Goal: Information Seeking & Learning: Compare options

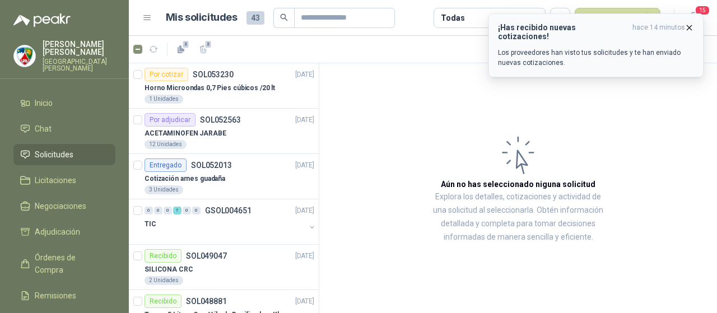
click at [593, 48] on p "Los proveedores han visto tus solicitudes y te han enviado nuevas cotizaciones." at bounding box center [596, 58] width 196 height 20
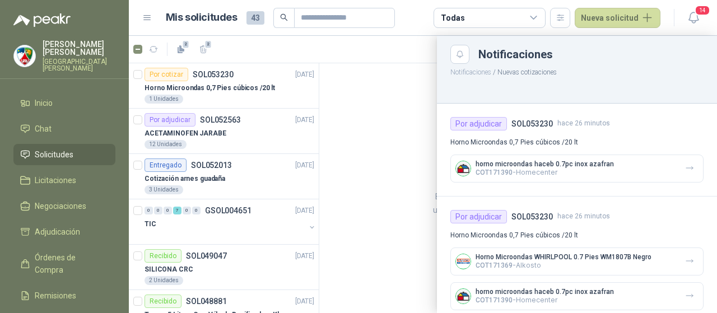
click at [424, 167] on div at bounding box center [423, 174] width 588 height 277
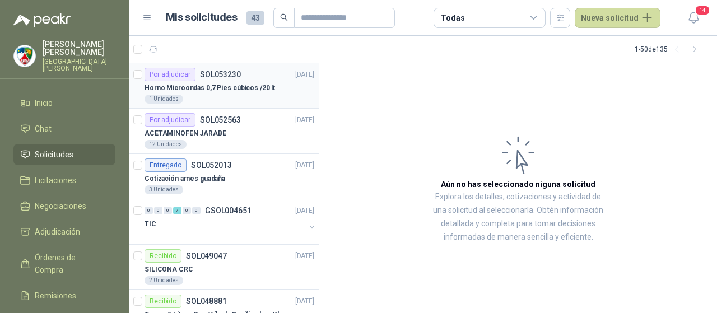
click at [259, 96] on div "1 Unidades" at bounding box center [230, 99] width 170 height 9
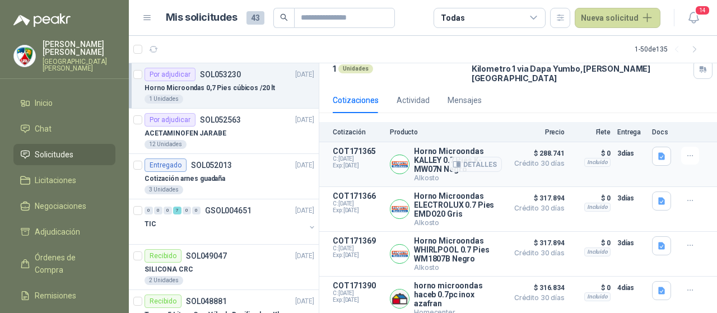
scroll to position [78, 0]
click at [468, 156] on button "Detalles" at bounding box center [475, 163] width 53 height 15
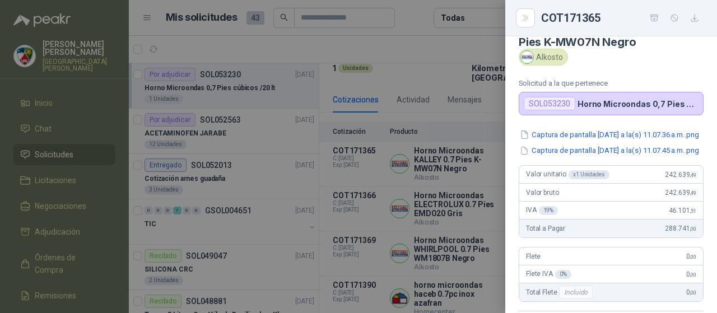
scroll to position [0, 0]
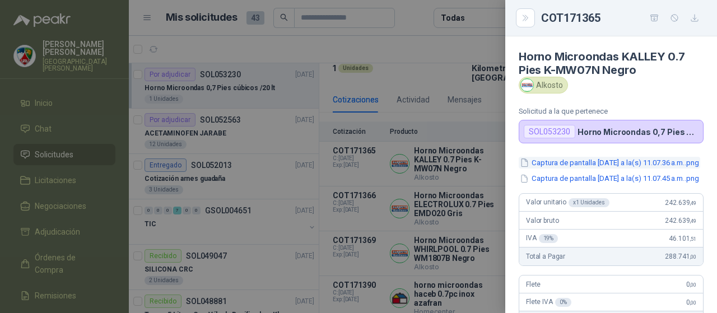
click at [625, 164] on button "Captura de pantalla [DATE] a la(s) 11.07.36 a.m..png" at bounding box center [610, 163] width 182 height 12
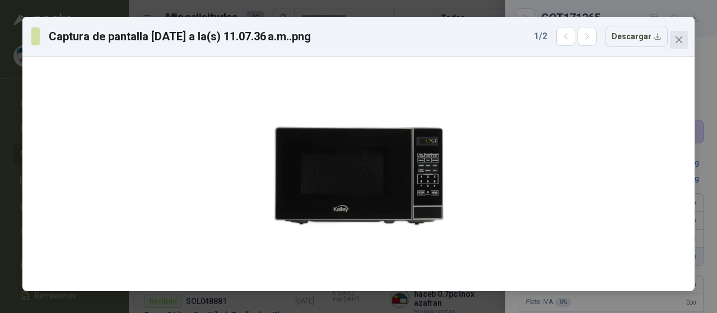
click at [680, 40] on icon "close" at bounding box center [679, 39] width 7 height 7
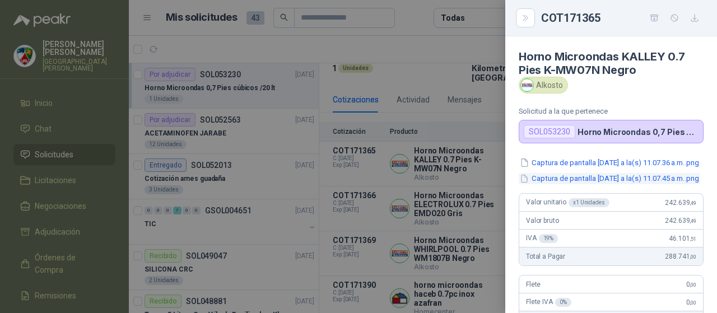
click at [585, 185] on button "Captura de pantalla [DATE] a la(s) 11.07.45 a.m..png" at bounding box center [610, 179] width 182 height 12
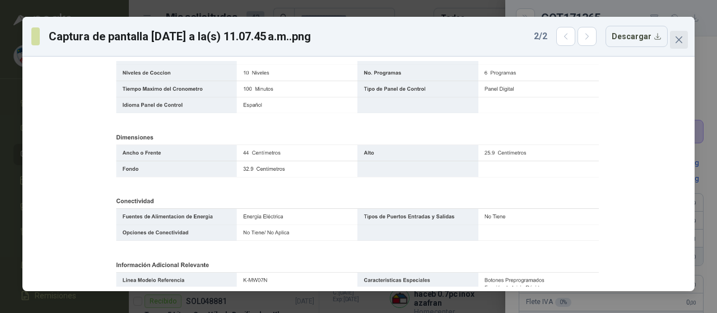
click at [681, 36] on icon "close" at bounding box center [679, 39] width 7 height 7
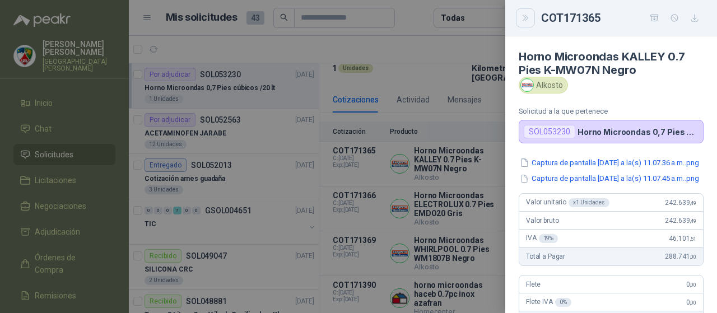
click at [526, 14] on icon "Close" at bounding box center [526, 18] width 10 height 10
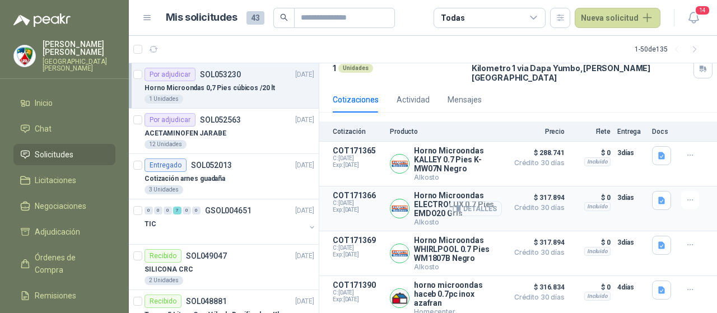
click at [474, 201] on button "Detalles" at bounding box center [475, 208] width 53 height 15
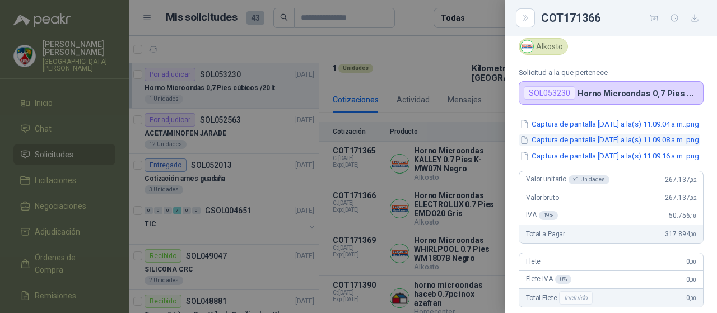
scroll to position [0, 0]
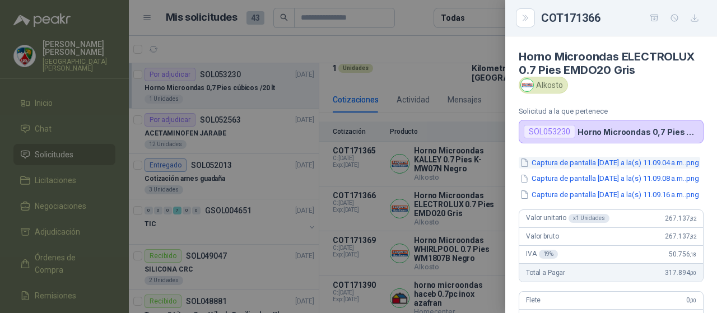
click at [622, 165] on button "Captura de pantalla [DATE] a la(s) 11.09.04 a.m..png" at bounding box center [610, 163] width 182 height 12
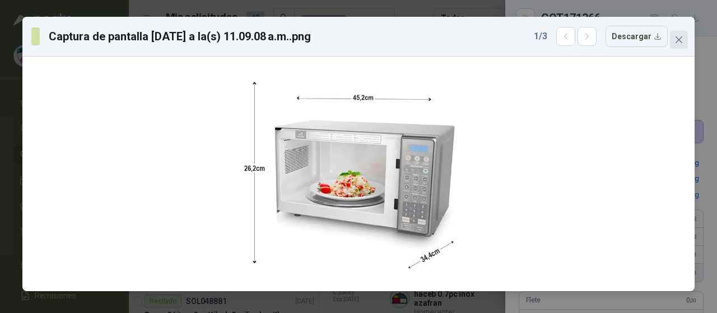
click at [679, 47] on button "Close" at bounding box center [679, 40] width 18 height 18
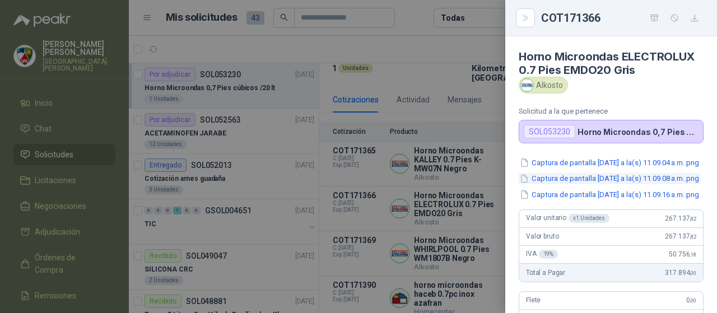
click at [612, 185] on button "Captura de pantalla [DATE] a la(s) 11.09.08 a.m..png" at bounding box center [610, 179] width 182 height 12
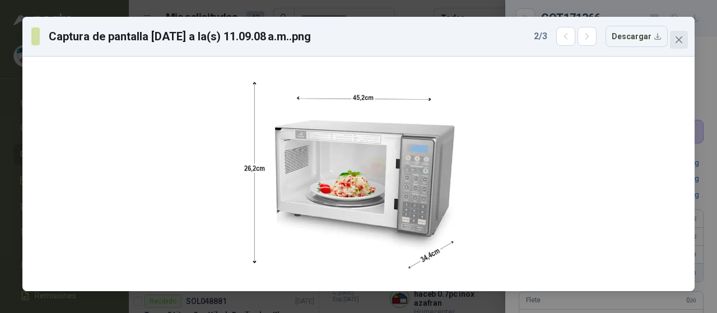
click at [676, 42] on icon "close" at bounding box center [679, 39] width 9 height 9
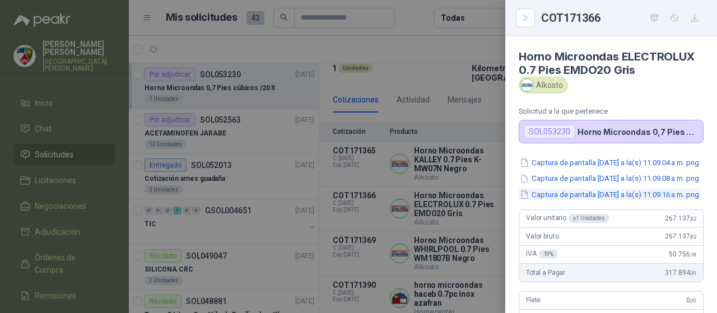
click at [611, 201] on button "Captura de pantalla [DATE] a la(s) 11.09.16 a.m..png" at bounding box center [610, 195] width 182 height 12
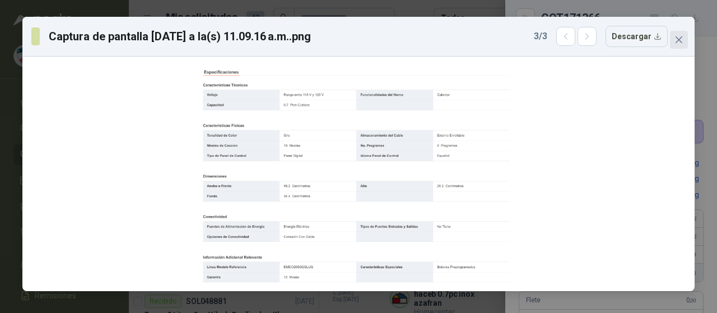
click at [682, 43] on icon "close" at bounding box center [679, 39] width 9 height 9
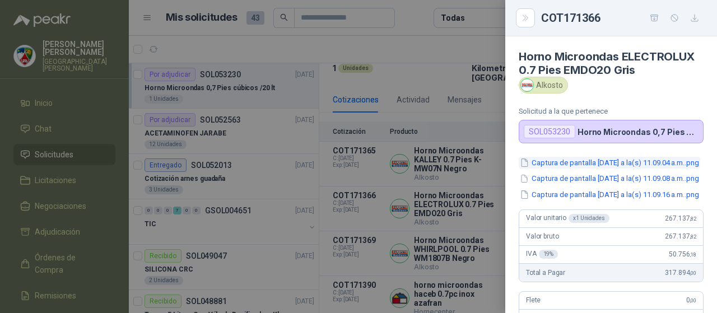
click at [629, 163] on button "Captura de pantalla [DATE] a la(s) 11.09.04 a.m..png" at bounding box center [610, 163] width 182 height 12
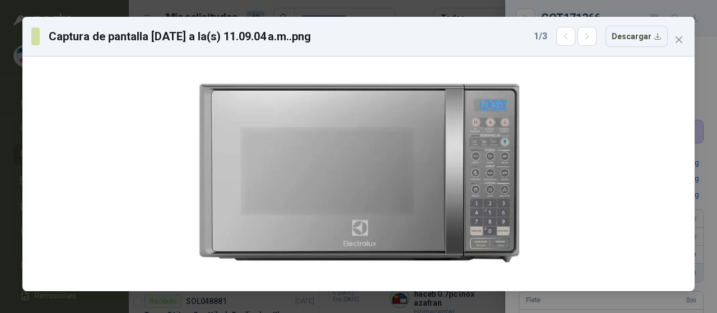
click at [704, 192] on div "Captura de pantalla [DATE] a la(s) 11.09.04 a.m..png 1 / 3 Descargar" at bounding box center [358, 156] width 717 height 313
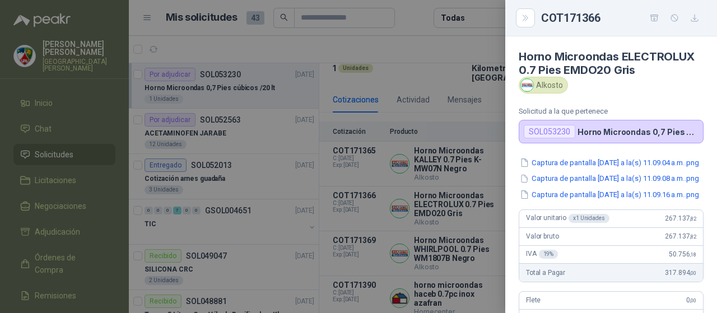
click at [461, 190] on div at bounding box center [358, 156] width 717 height 313
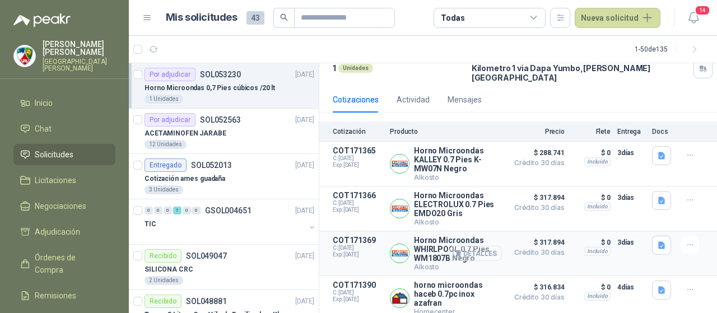
click at [481, 246] on button "Detalles" at bounding box center [475, 253] width 53 height 15
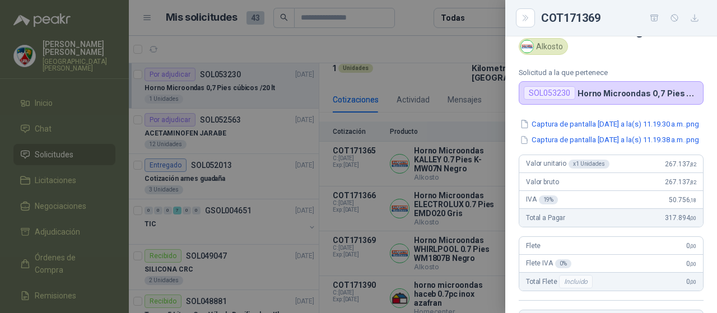
scroll to position [0, 0]
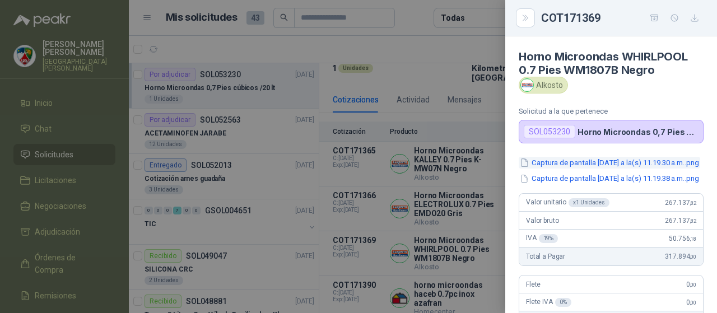
click at [602, 168] on button "Captura de pantalla [DATE] a la(s) 11.19.30 a.m..png" at bounding box center [610, 163] width 182 height 12
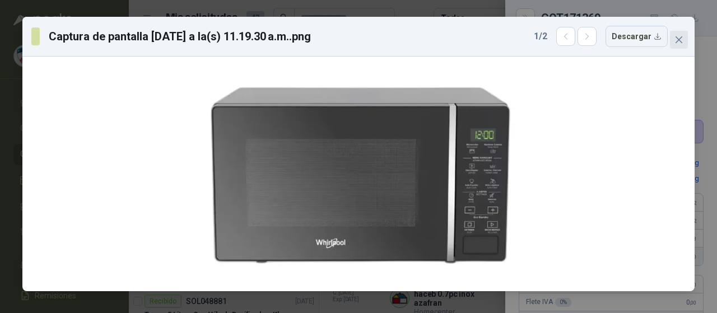
click at [684, 40] on span "Close" at bounding box center [679, 39] width 18 height 9
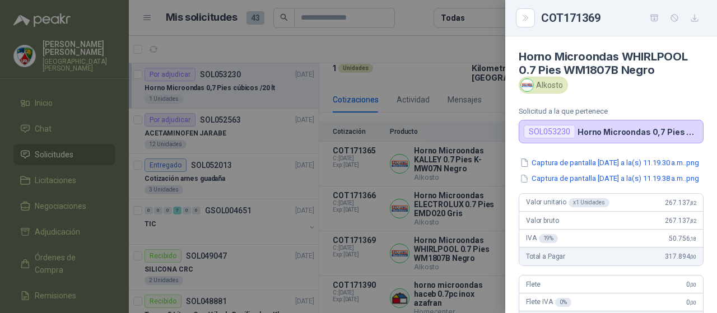
click at [463, 224] on div at bounding box center [358, 156] width 717 height 313
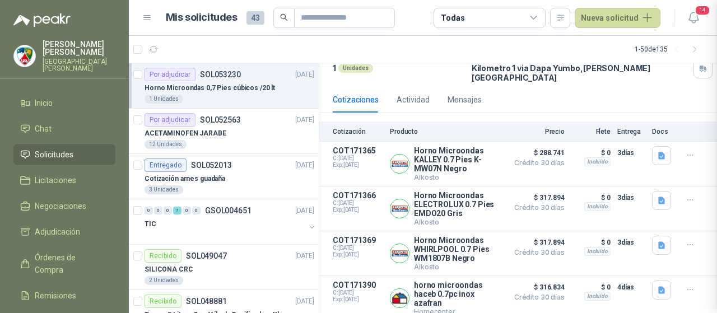
scroll to position [292, 0]
click at [471, 291] on button "Detalles" at bounding box center [475, 298] width 53 height 15
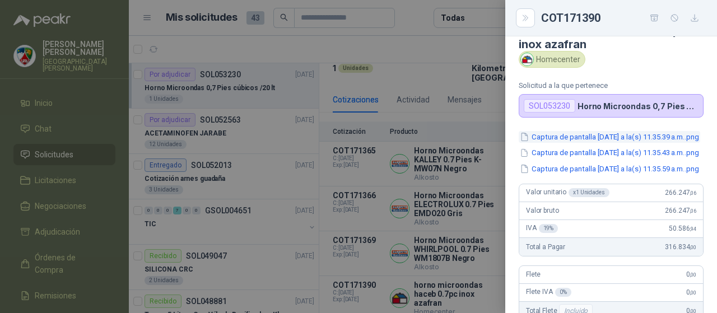
scroll to position [0, 0]
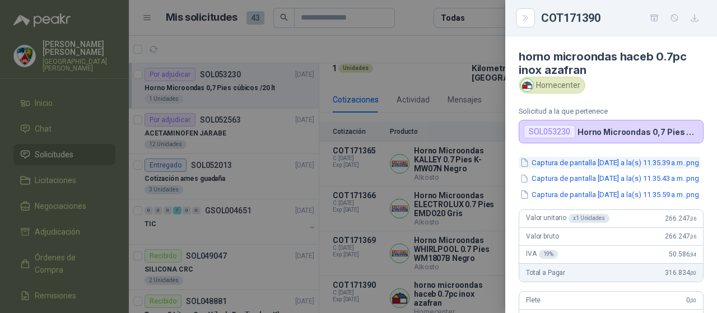
click at [584, 157] on button "Captura de pantalla [DATE] a la(s) 11.35.39 a.m..png" at bounding box center [610, 163] width 182 height 12
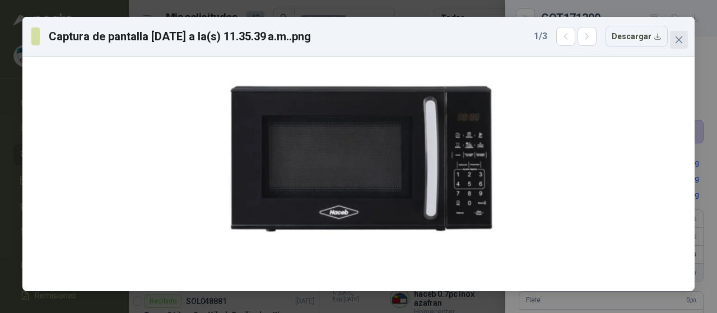
click at [683, 38] on icon "close" at bounding box center [679, 39] width 9 height 9
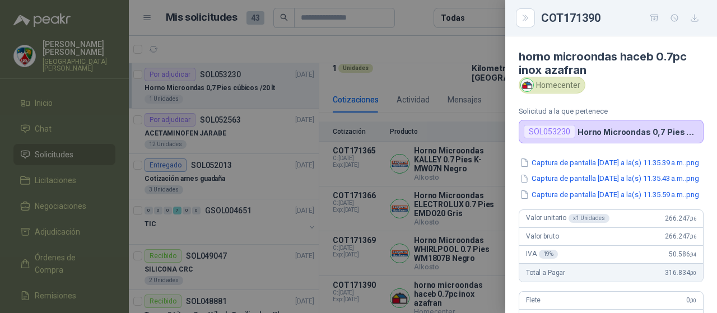
click at [476, 207] on div at bounding box center [358, 156] width 717 height 313
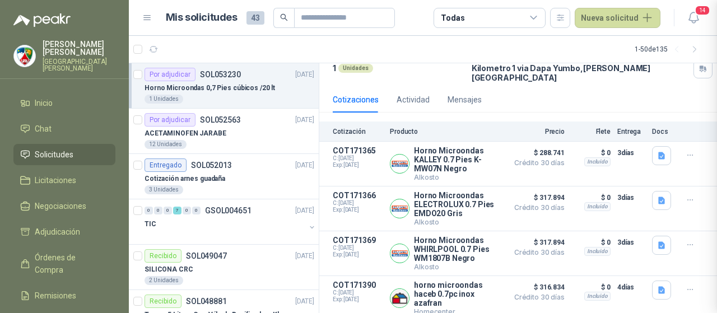
scroll to position [317, 0]
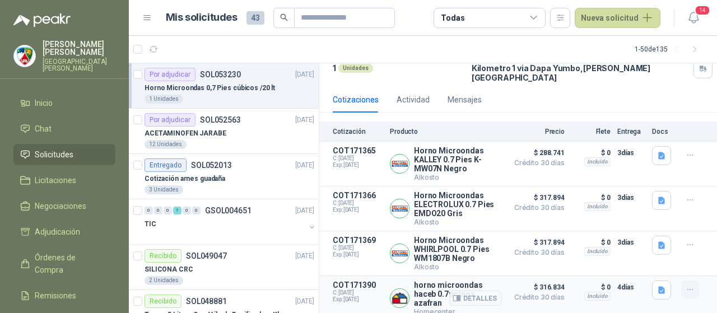
click at [686, 285] on icon "button" at bounding box center [691, 290] width 10 height 10
click at [472, 291] on button "Detalles" at bounding box center [475, 298] width 53 height 15
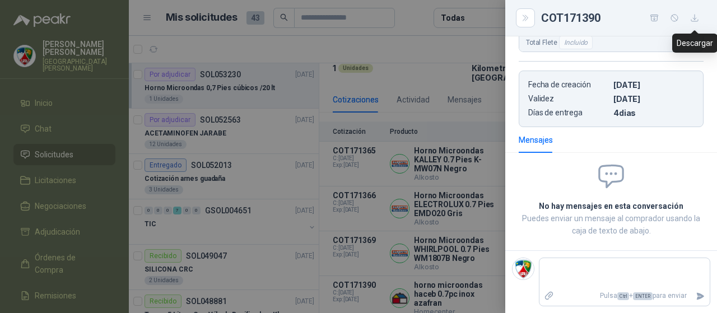
click at [699, 24] on button "button" at bounding box center [695, 18] width 18 height 18
click at [439, 194] on div at bounding box center [358, 156] width 717 height 313
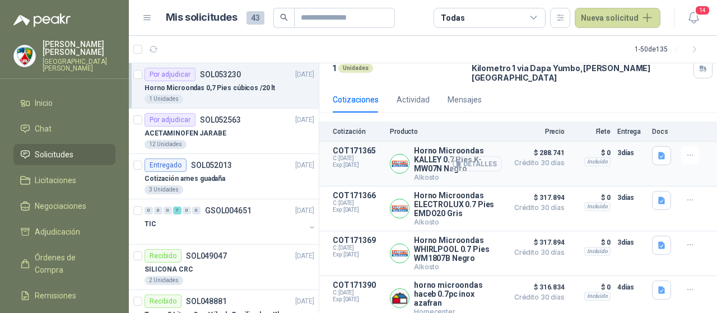
click at [481, 156] on button "Detalles" at bounding box center [475, 163] width 53 height 15
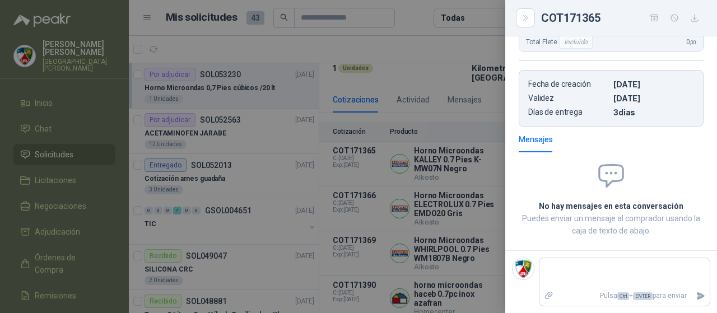
scroll to position [292, 0]
click at [696, 16] on icon "button" at bounding box center [695, 18] width 10 height 10
click at [439, 184] on div at bounding box center [358, 156] width 717 height 313
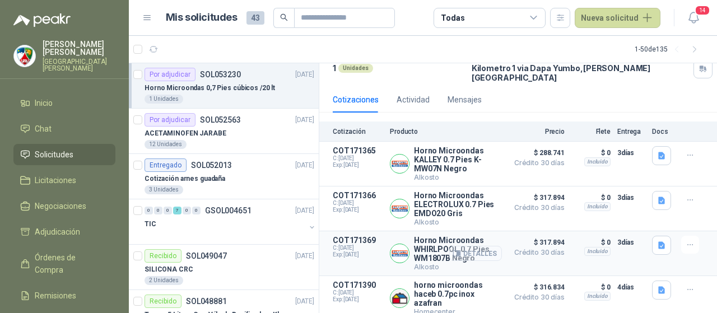
click at [463, 246] on button "Detalles" at bounding box center [475, 253] width 53 height 15
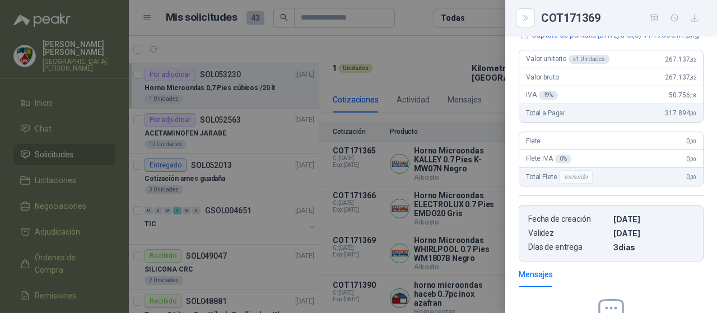
scroll to position [124, 0]
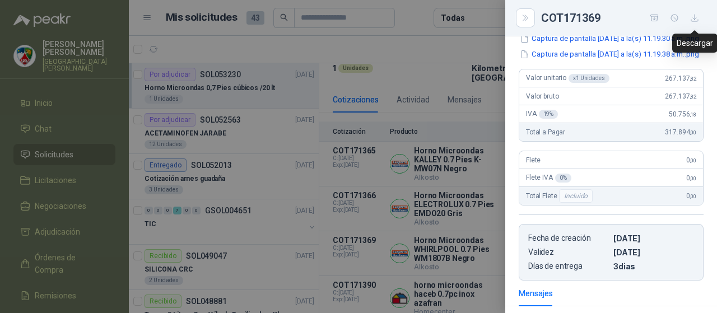
click at [699, 18] on icon "button" at bounding box center [695, 18] width 10 height 10
click at [467, 196] on div at bounding box center [358, 156] width 717 height 313
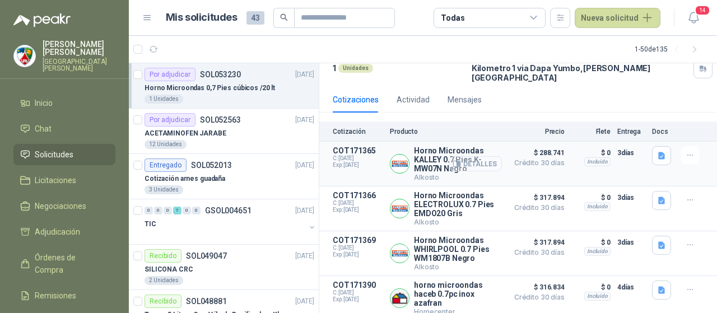
click at [467, 156] on button "Detalles" at bounding box center [475, 163] width 53 height 15
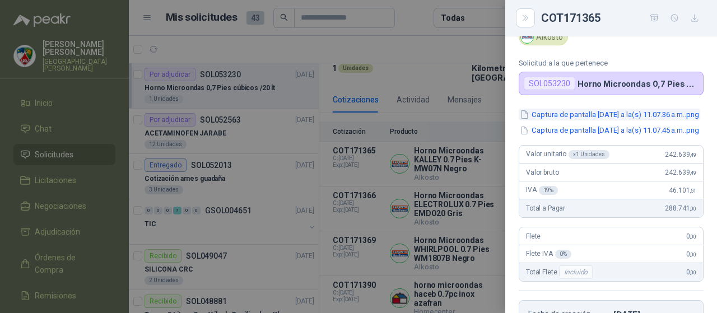
scroll to position [0, 0]
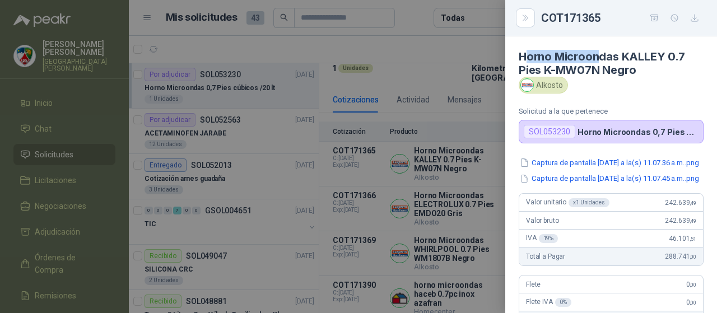
drag, startPoint x: 524, startPoint y: 51, endPoint x: 600, endPoint y: 47, distance: 76.3
click at [600, 47] on article "Horno Microondas [PERSON_NAME] 0.7 Pies K-MW07N Negro Alkosto Solicitud a la qu…" at bounding box center [611, 89] width 212 height 107
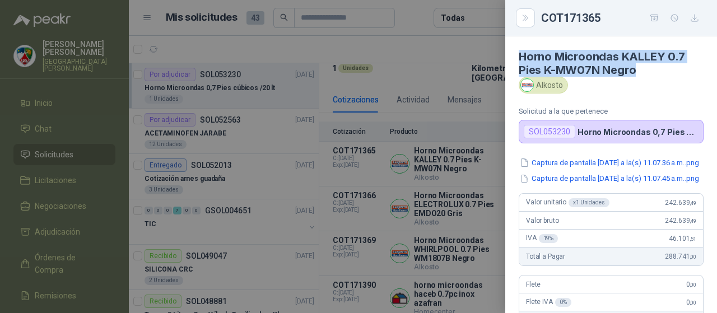
drag, startPoint x: 519, startPoint y: 57, endPoint x: 640, endPoint y: 71, distance: 122.4
click at [640, 71] on article "Horno Microondas [PERSON_NAME] 0.7 Pies K-MW07N Negro Alkosto Solicitud a la qu…" at bounding box center [611, 89] width 212 height 107
copy h4 "Horno Microondas KALLEY 0.7 Pies K-MW07N Negro"
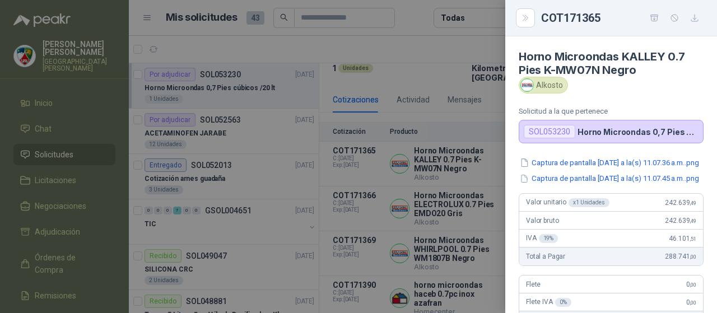
click at [466, 86] on div at bounding box center [358, 156] width 717 height 313
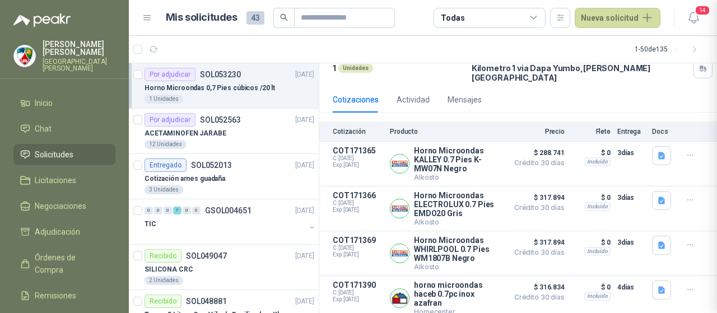
scroll to position [292, 0]
click at [462, 252] on button "Detalles" at bounding box center [475, 253] width 53 height 15
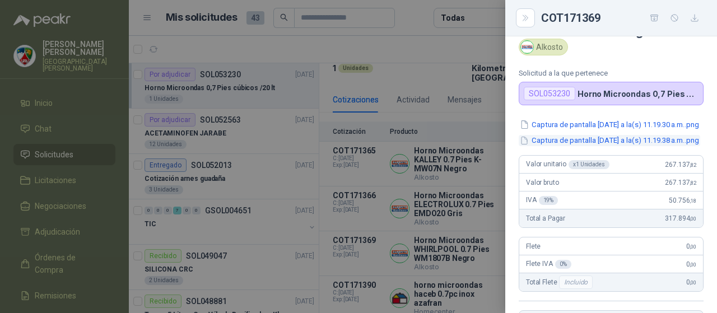
scroll to position [0, 0]
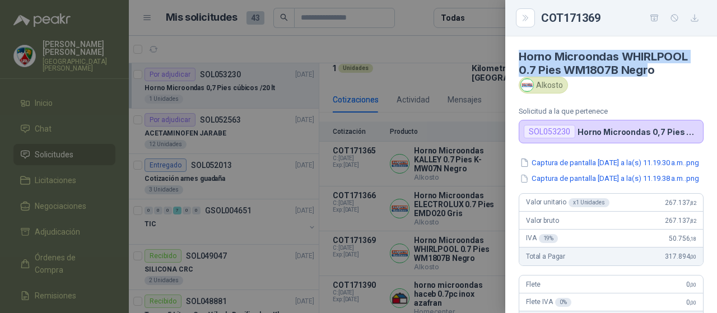
drag, startPoint x: 520, startPoint y: 53, endPoint x: 650, endPoint y: 75, distance: 131.7
click at [650, 75] on h4 "Horno Microondas WHIRLPOOL 0.7 Pies WM1807B Negro" at bounding box center [611, 63] width 185 height 27
copy h4 "Horno Microondas WHIRLPOOL 0.7 Pies WM1807B Negr"
drag, startPoint x: 654, startPoint y: 71, endPoint x: 519, endPoint y: 57, distance: 135.8
click at [519, 57] on h4 "Horno Microondas WHIRLPOOL 0.7 Pies WM1807B Negro" at bounding box center [611, 63] width 185 height 27
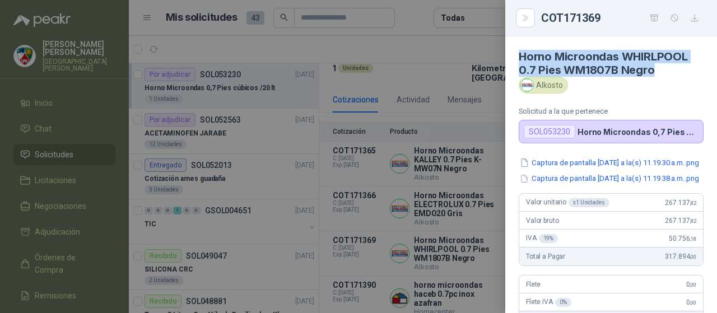
copy h4 "Horno Microondas WHIRLPOOL 0.7 Pies WM1807B Negro"
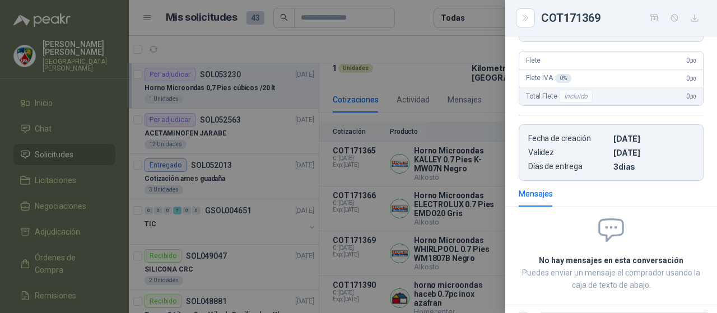
scroll to position [112, 0]
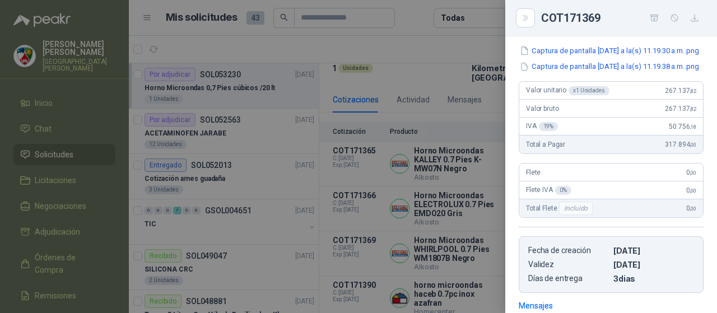
click at [412, 152] on div at bounding box center [358, 156] width 717 height 313
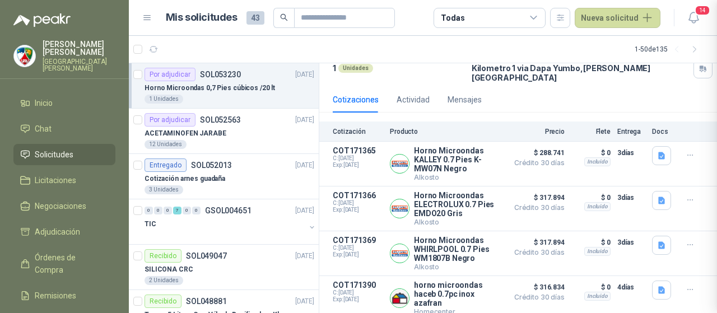
scroll to position [292, 0]
click at [477, 156] on button "Detalles" at bounding box center [475, 163] width 53 height 15
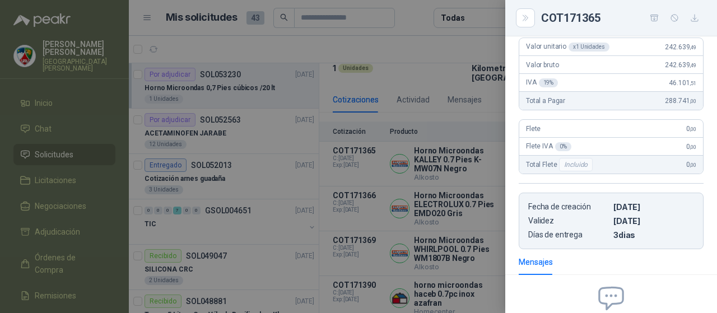
scroll to position [180, 0]
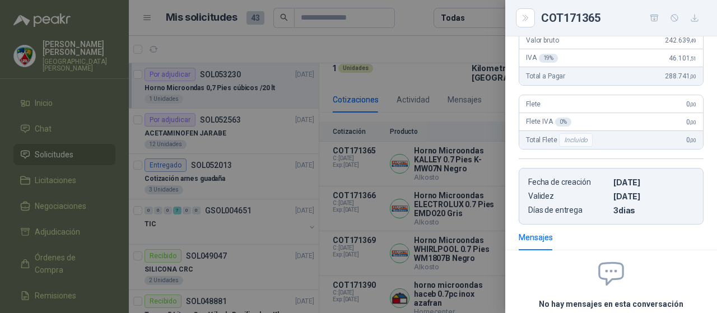
click at [333, 187] on div at bounding box center [358, 156] width 717 height 313
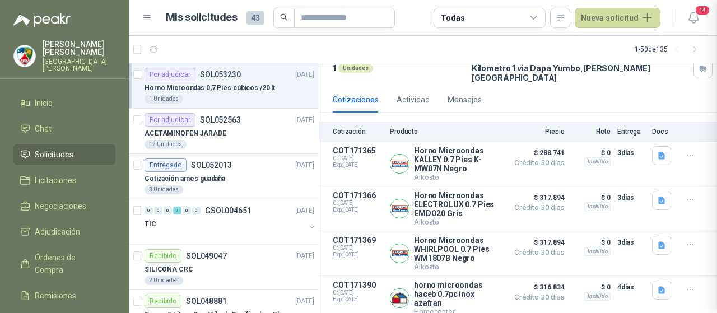
scroll to position [292, 0]
click at [454, 291] on button "Detalles" at bounding box center [475, 298] width 53 height 15
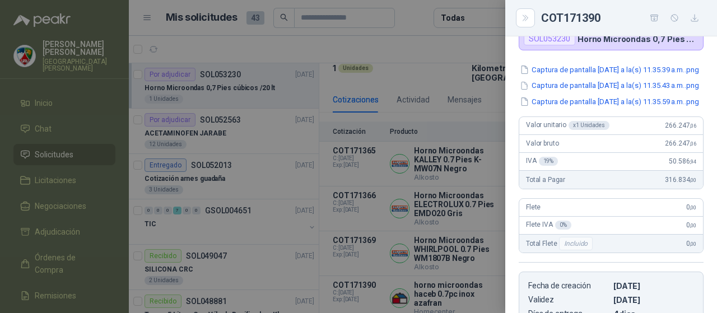
scroll to position [0, 0]
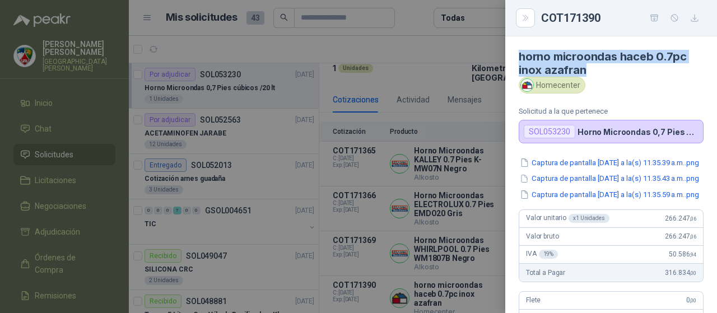
drag, startPoint x: 519, startPoint y: 55, endPoint x: 592, endPoint y: 75, distance: 74.7
click at [592, 75] on h4 "horno microondas haceb 0.7pc inox azafran" at bounding box center [611, 63] width 185 height 27
copy h4 "horno microondas haceb 0.7pc inox azafran"
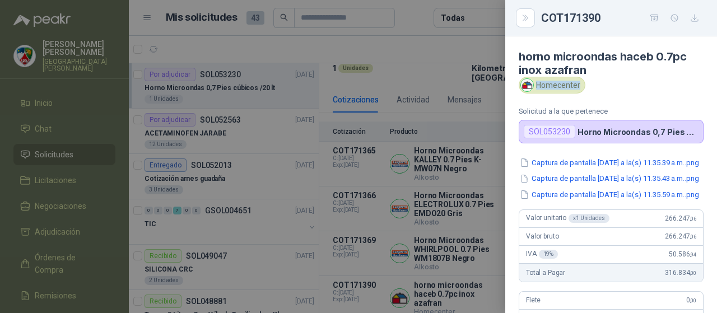
drag, startPoint x: 537, startPoint y: 85, endPoint x: 580, endPoint y: 92, distance: 43.3
click at [580, 92] on div "Homecenter" at bounding box center [611, 85] width 185 height 17
copy div "Homecenter"
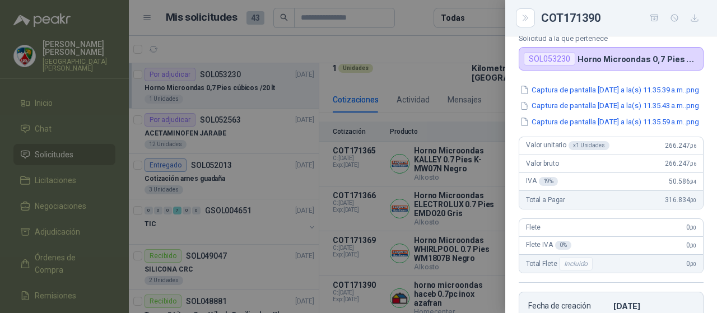
scroll to position [168, 0]
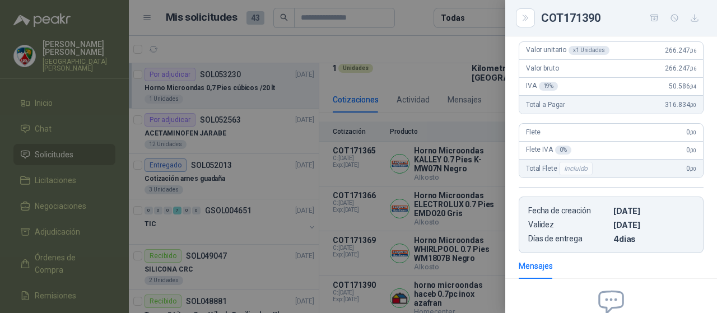
drag, startPoint x: 610, startPoint y: 267, endPoint x: 633, endPoint y: 267, distance: 23.5
click at [633, 253] on article "Fecha de creación [DATE] Validez [DATE] Días de entrega 4 dias" at bounding box center [611, 225] width 185 height 57
copy p "4 dias"
